Goal: Go to known website: Access a specific website the user already knows

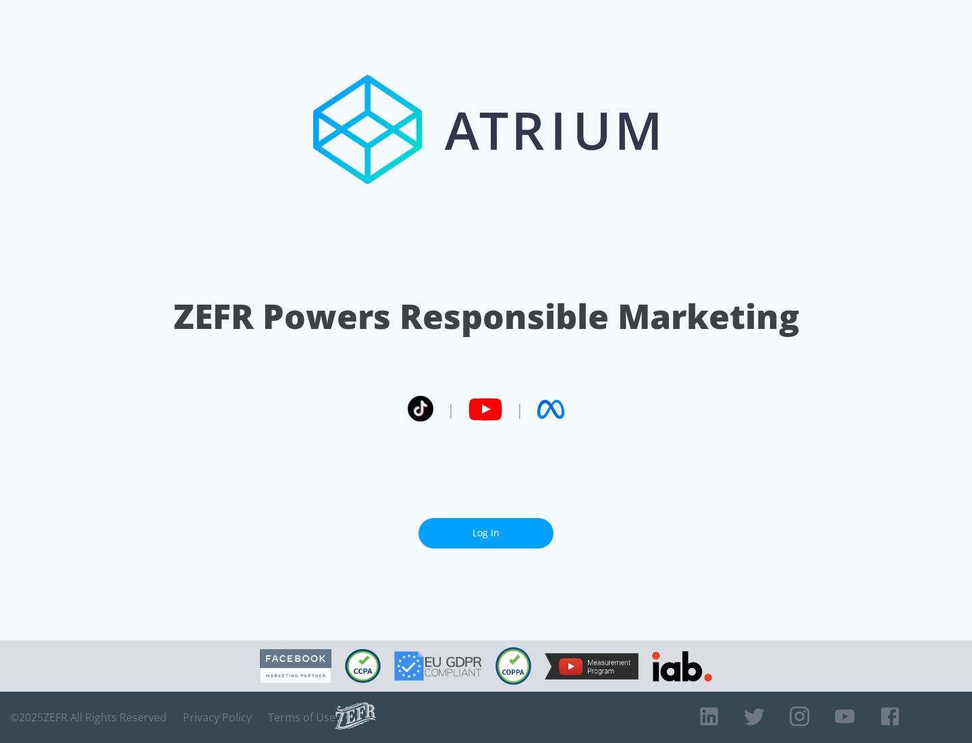
click at [486, 527] on link "Log In" at bounding box center [486, 533] width 135 height 30
